Goal: Book appointment/travel/reservation

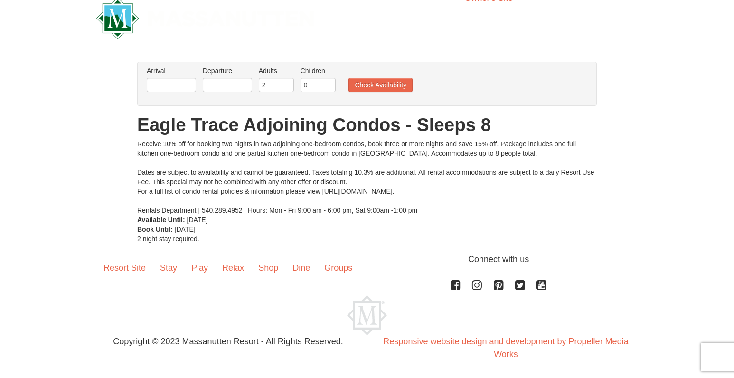
scroll to position [17, 0]
click at [172, 84] on input "text" at bounding box center [171, 84] width 49 height 14
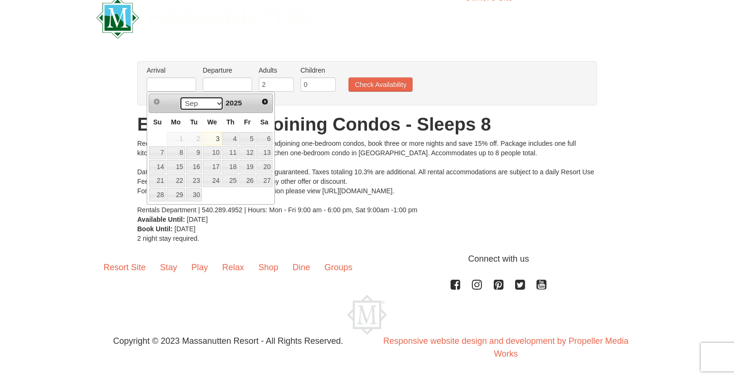
click at [216, 107] on select "Sep Oct Nov Dec" at bounding box center [202, 103] width 44 height 14
click at [265, 182] on link "27" at bounding box center [264, 180] width 16 height 13
type input "[DATE]"
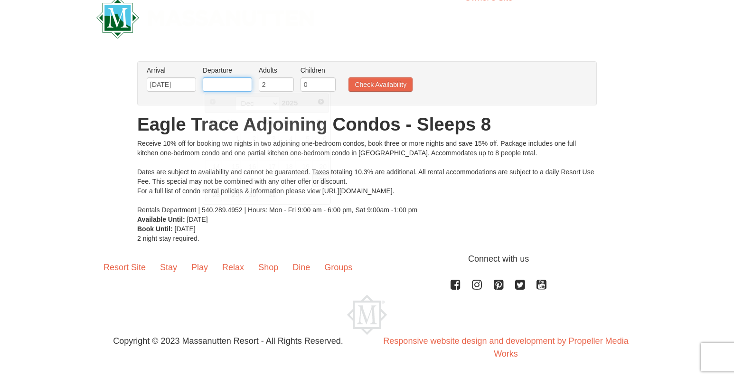
click at [228, 85] on input "text" at bounding box center [227, 84] width 49 height 14
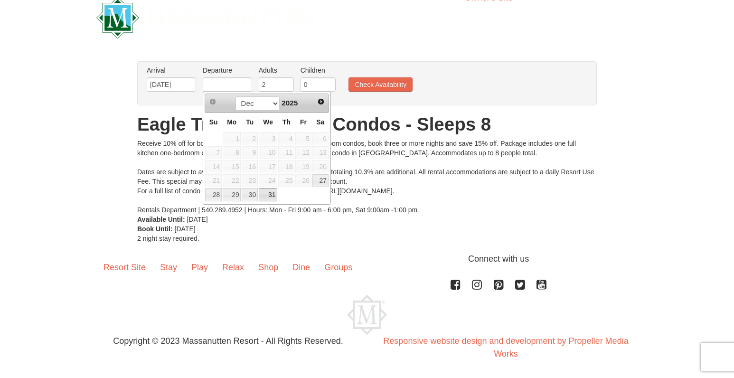
click at [265, 191] on link "31" at bounding box center [268, 194] width 19 height 13
type input "[DATE]"
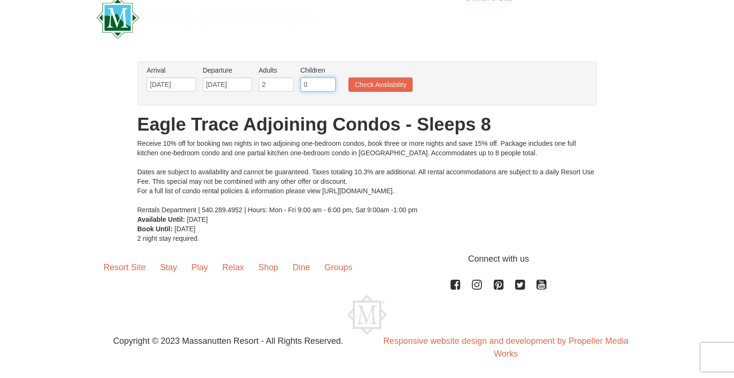
click at [310, 89] on input "0" at bounding box center [318, 84] width 35 height 14
click at [330, 83] on input "1" at bounding box center [318, 84] width 35 height 14
type input "2"
click at [330, 83] on input "2" at bounding box center [318, 84] width 35 height 14
click at [372, 84] on button "Check Availability" at bounding box center [381, 84] width 64 height 14
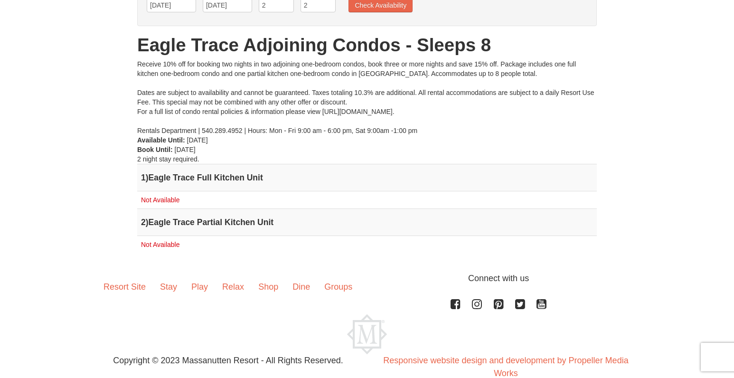
scroll to position [95, 0]
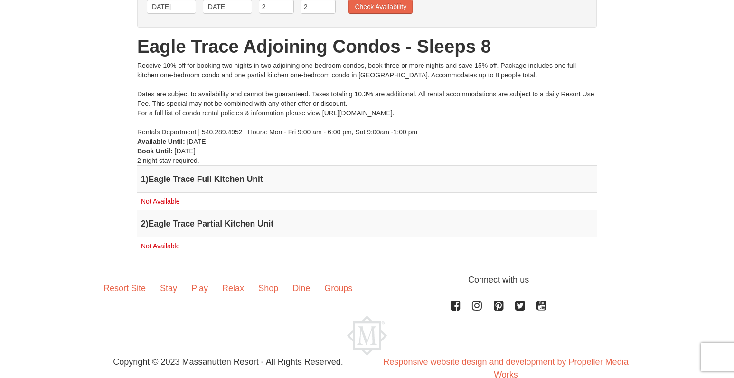
click at [327, 186] on td "1 ) Eagle Trace Full Kitchen Unit" at bounding box center [367, 179] width 460 height 27
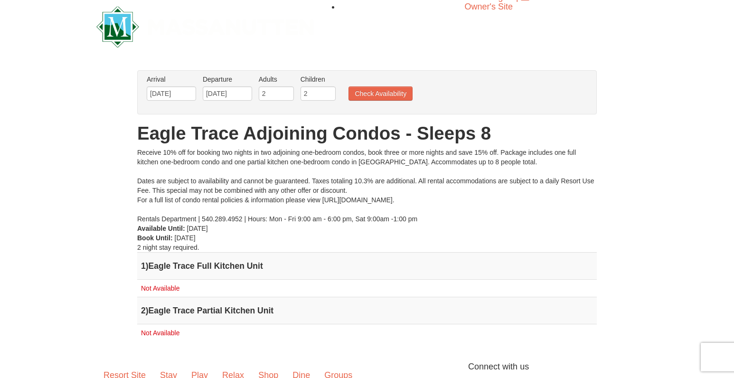
scroll to position [0, 0]
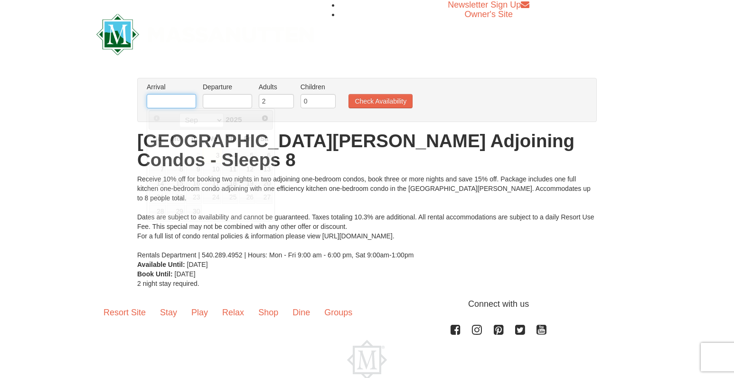
click at [182, 102] on input "text" at bounding box center [171, 101] width 49 height 14
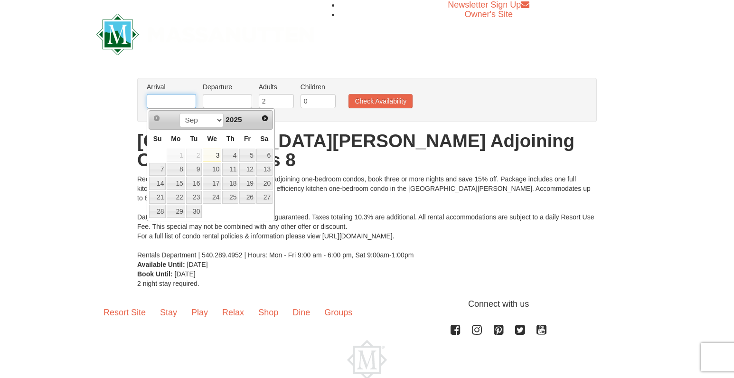
type input "[DATE]"
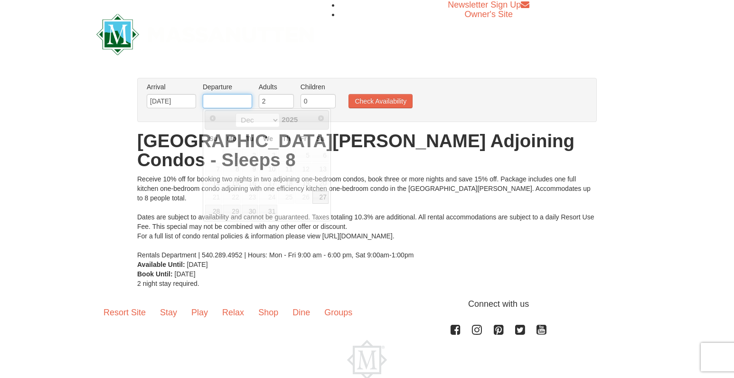
click at [227, 95] on input "text" at bounding box center [227, 101] width 49 height 14
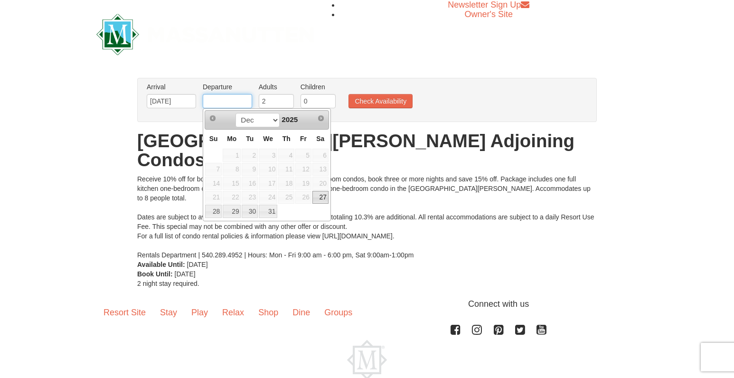
type input "[DATE]"
click at [312, 101] on input "0" at bounding box center [318, 101] width 35 height 14
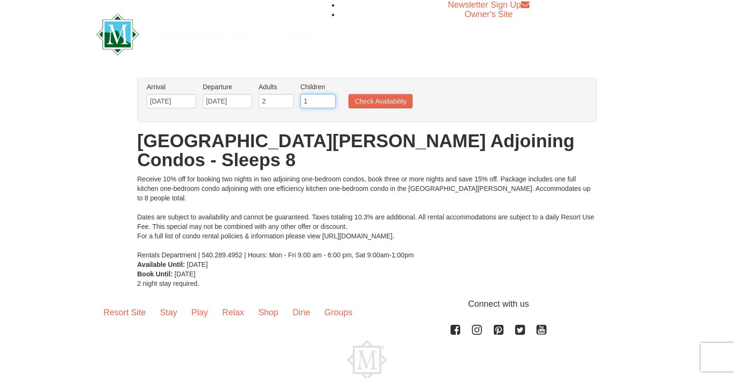
click at [329, 99] on input "1" at bounding box center [318, 101] width 35 height 14
type input "2"
click at [329, 99] on input "2" at bounding box center [318, 101] width 35 height 14
click at [368, 97] on button "Check Availability" at bounding box center [381, 101] width 64 height 14
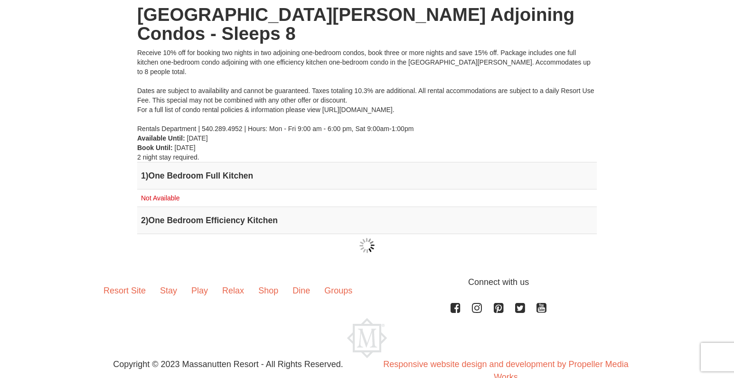
scroll to position [131, 0]
